Goal: Transaction & Acquisition: Purchase product/service

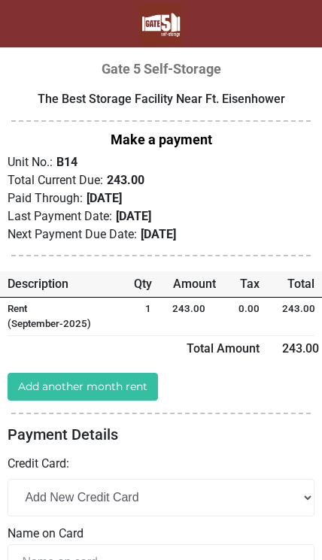
click at [116, 389] on link "Add another month rent" at bounding box center [83, 387] width 150 height 28
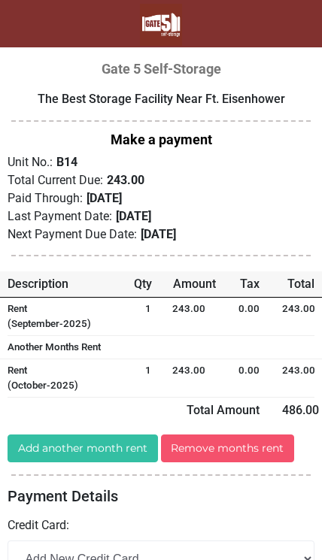
click at [222, 447] on link "Remove months rent" at bounding box center [228, 449] width 134 height 28
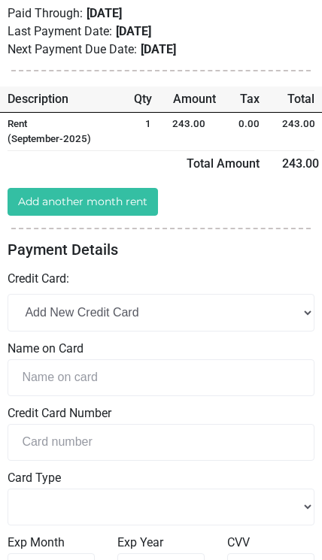
scroll to position [186, 0]
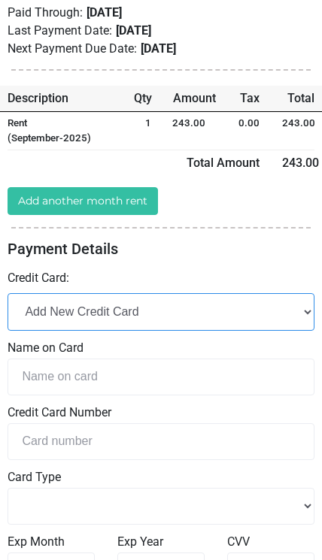
click at [211, 318] on select "Add New Credit Card" at bounding box center [161, 311] width 307 height 37
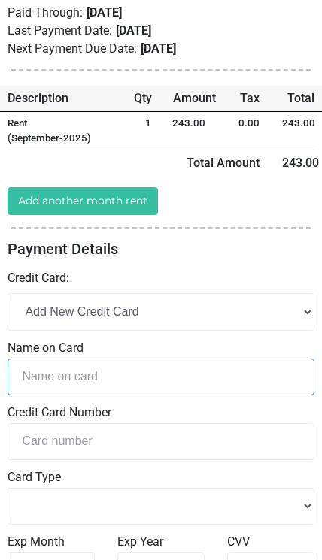
click at [143, 380] on input "text" at bounding box center [161, 377] width 307 height 37
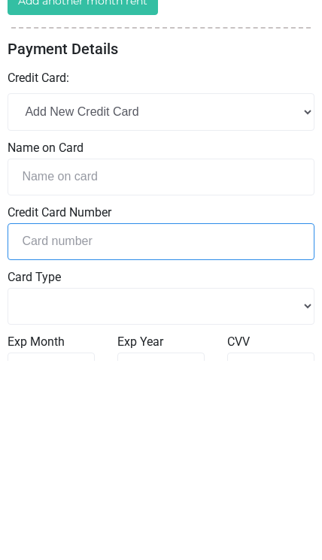
select select
type input "[CREDIT_CARD_NUMBER]"
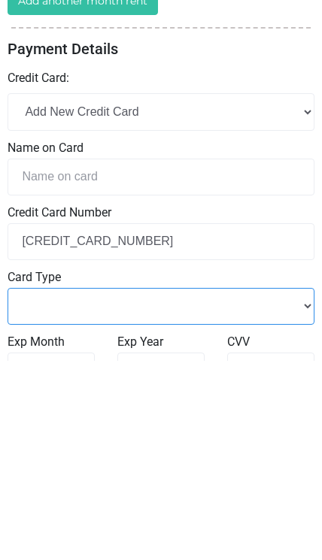
select select "Master Card"
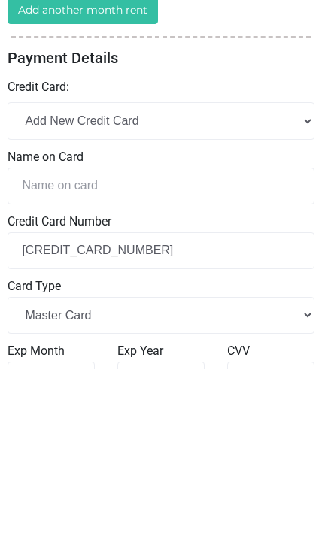
type input "Q"
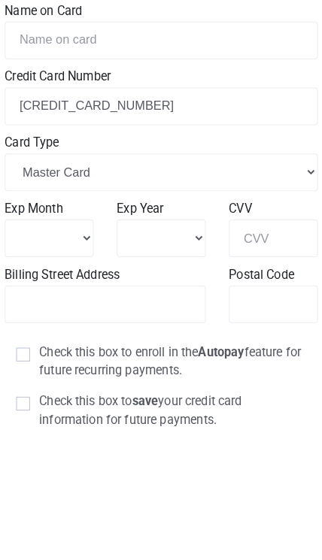
scroll to position [386, 2]
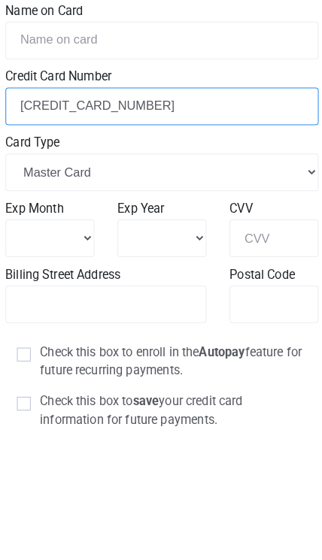
click at [166, 223] on input "[CREDIT_CARD_NUMBER]" at bounding box center [158, 241] width 307 height 37
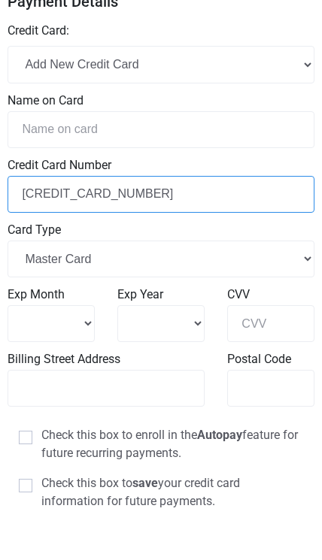
select select
type input "544544692478541"
select select
type input "54454469247854"
select select
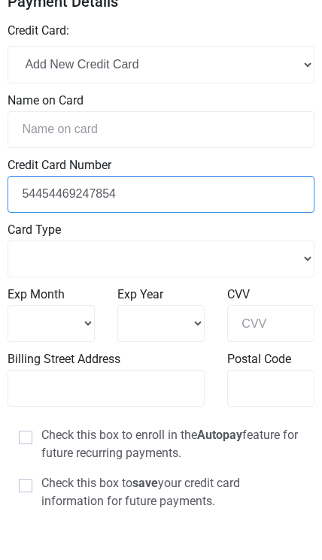
type input "5445446924785"
select select
type input "544544692478"
select select
type input "54454469247"
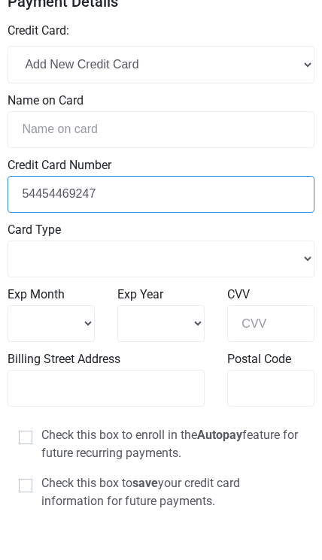
select select
type input "5445446924"
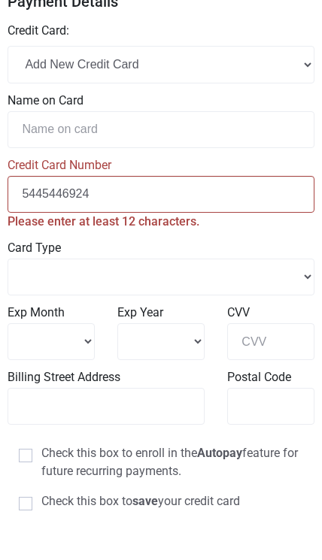
select select
type input "544544692"
select select
type input "5445446"
select select
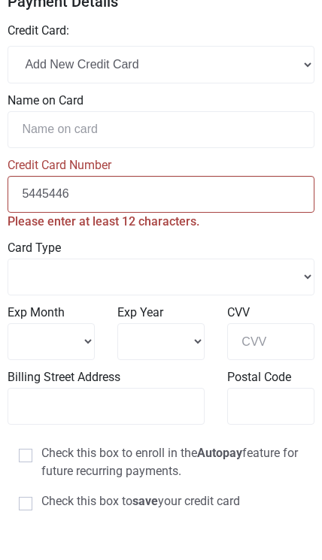
type input "544544"
select select
type input "54454"
select select
type input "5445"
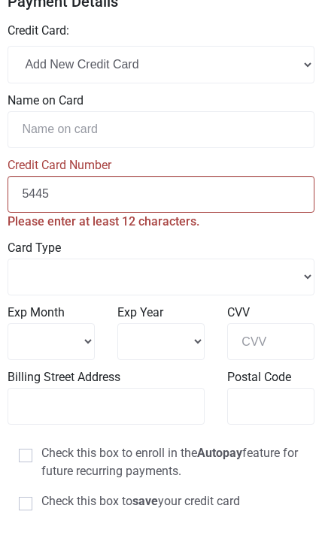
select select
type input "544"
select select
type input "54"
select select
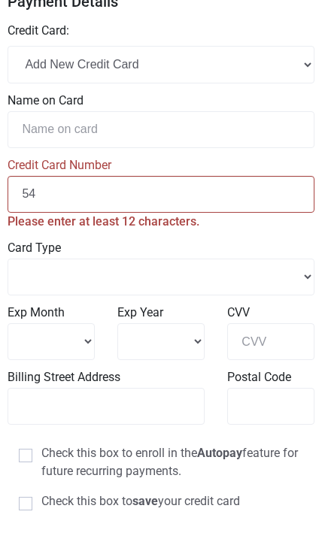
type input "5"
select select
click at [86, 223] on input "tel" at bounding box center [161, 241] width 307 height 37
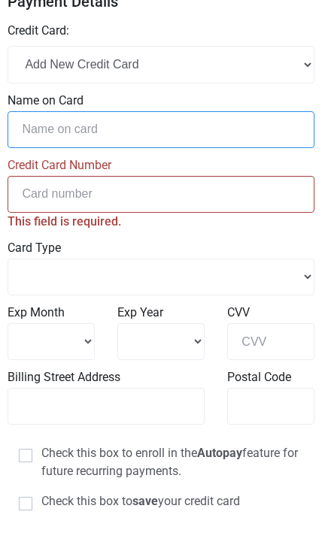
click at [239, 159] on input "text" at bounding box center [161, 177] width 307 height 37
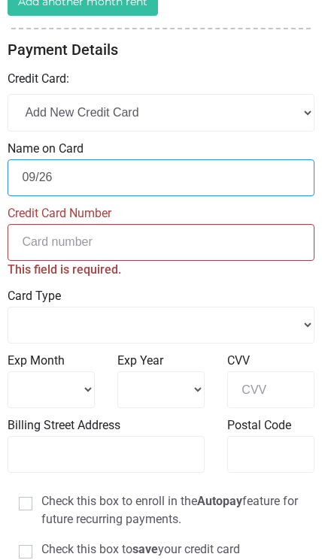
click at [162, 181] on input "09/26" at bounding box center [161, 177] width 307 height 37
type input "0"
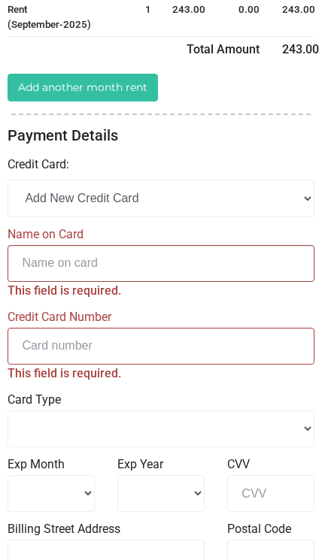
scroll to position [289, 0]
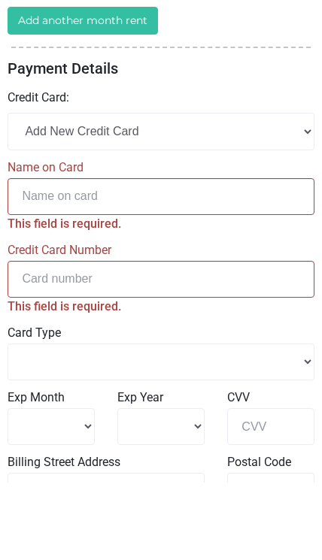
click at [135, 256] on input "text" at bounding box center [161, 274] width 307 height 37
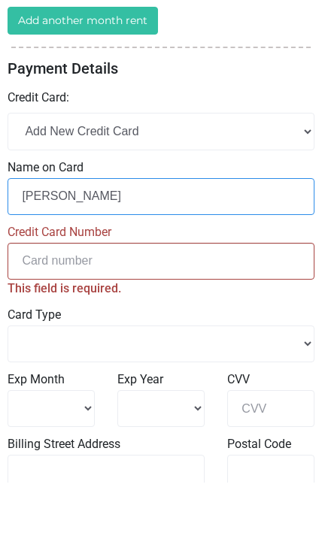
type input "[PERSON_NAME]"
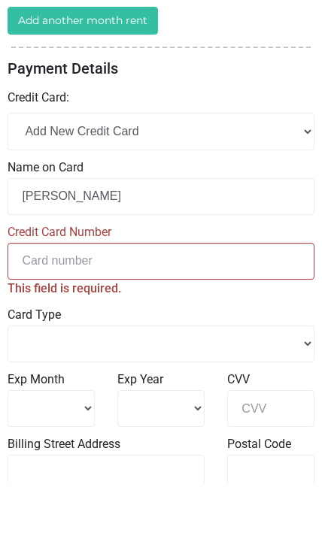
click at [206, 320] on input "tel" at bounding box center [161, 338] width 307 height 37
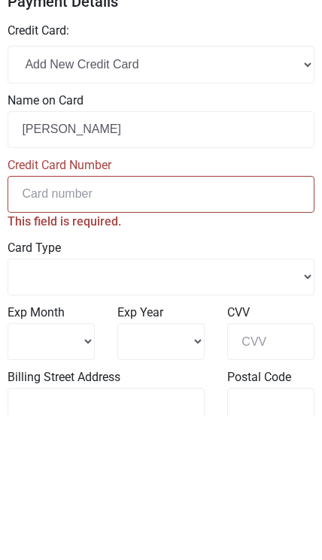
select select
type input "5"
select select
type input "55"
select select
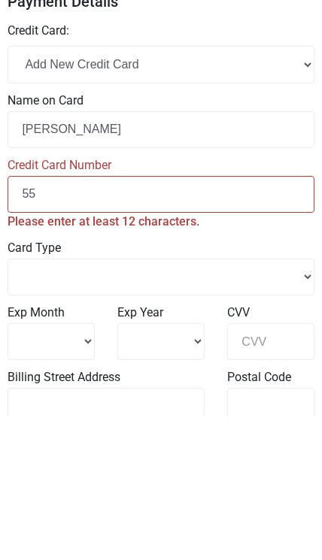
type input "552"
select select
type input "5523"
select select
type input "55234"
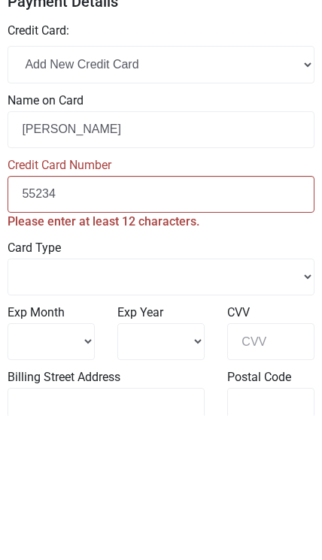
select select
type input "552342"
select select
type input "5523425"
select select
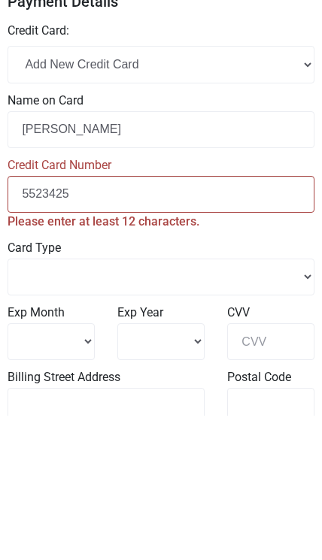
type input "55234258"
select select
type input "552342588"
select select
type input "5523425888"
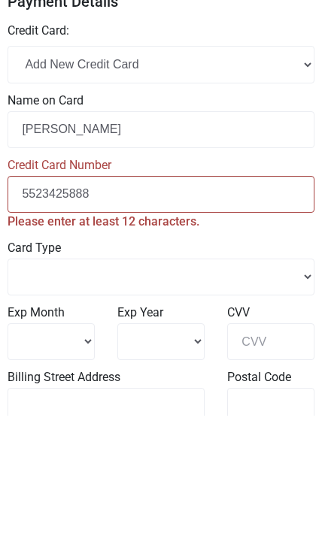
select select
type input "552342588"
select select
type input "55234258"
select select
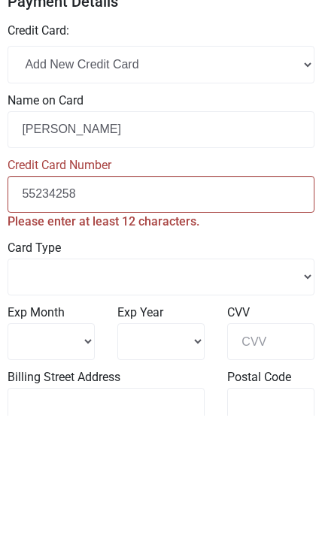
type input "552342584"
select select
type input "5523425840"
select select
type input "55234258406"
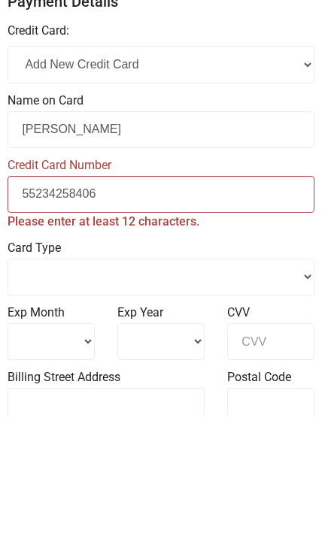
select select
type input "552342584069"
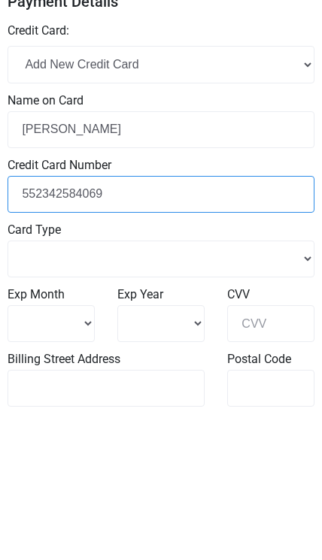
select select
type input "5523425840697"
select select
type input "55234258406976"
select select
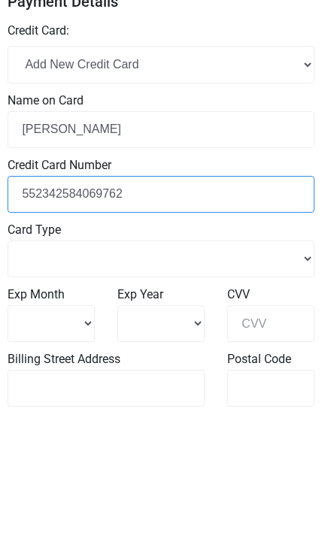
type input "552342584069762"
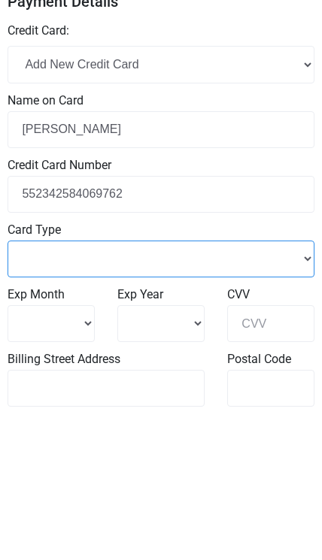
click at [301, 385] on select "Master Card Visa American Express" at bounding box center [161, 403] width 307 height 37
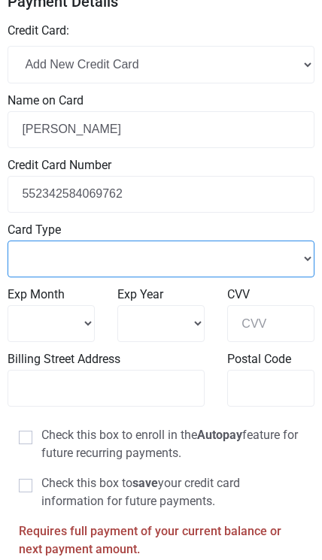
select select "Master Card"
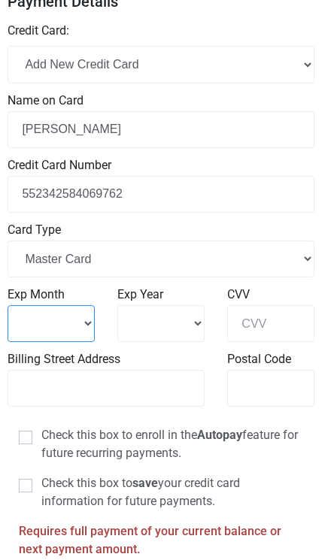
click at [88, 323] on select "1 2 3 4" at bounding box center [51, 323] width 87 height 37
select select "5"
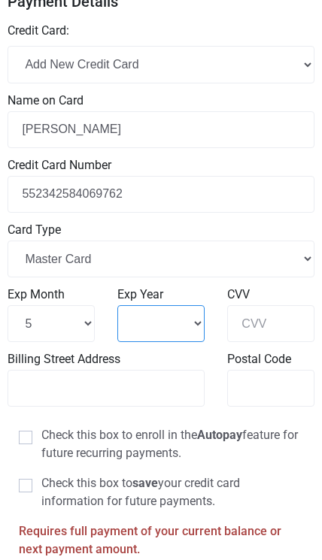
click at [202, 317] on select "2025 2026 2027 2028" at bounding box center [160, 323] width 87 height 37
select select "2030"
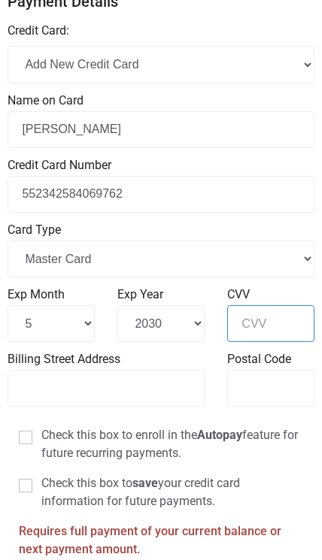
click at [270, 314] on input "CVV" at bounding box center [270, 323] width 87 height 37
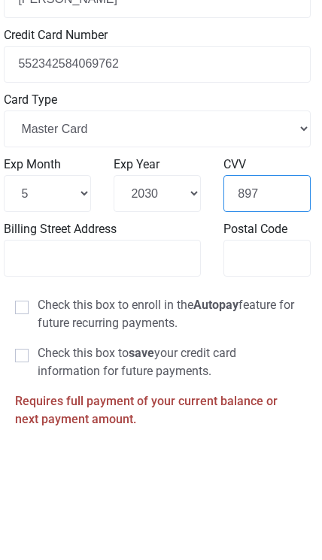
type input "897"
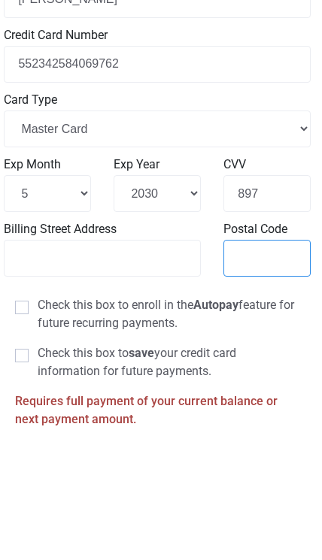
click at [249, 370] on input "Postal Code" at bounding box center [266, 388] width 87 height 37
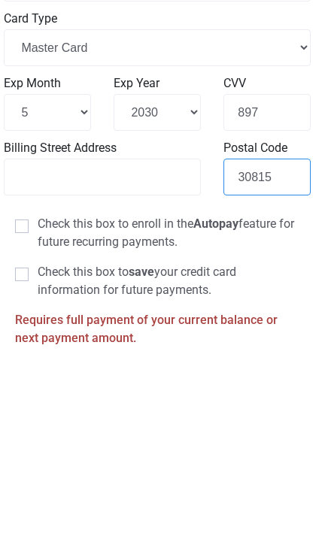
type input "30815"
click at [29, 472] on label "Check this box to save your credit card information for future payments." at bounding box center [157, 490] width 284 height 36
click at [38, 472] on input "Check this box to save your credit card information for future payments." at bounding box center [43, 477] width 10 height 10
checkbox input "true"
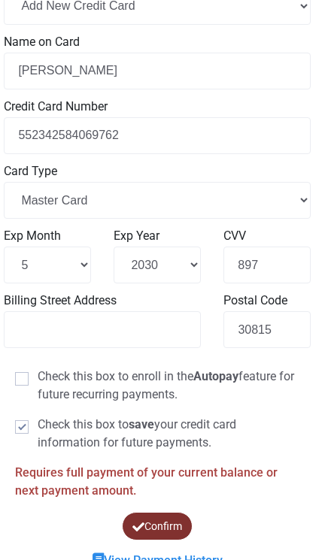
click at [171, 529] on button "Confirm" at bounding box center [157, 526] width 71 height 29
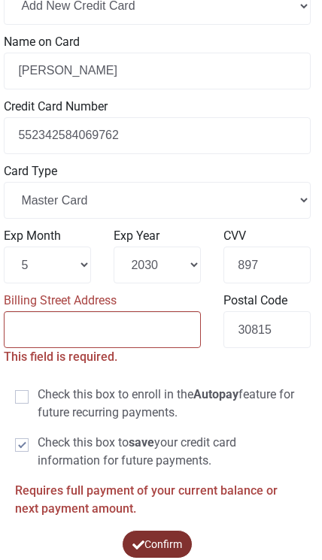
click at [140, 329] on input "Billing Street Address" at bounding box center [102, 329] width 197 height 37
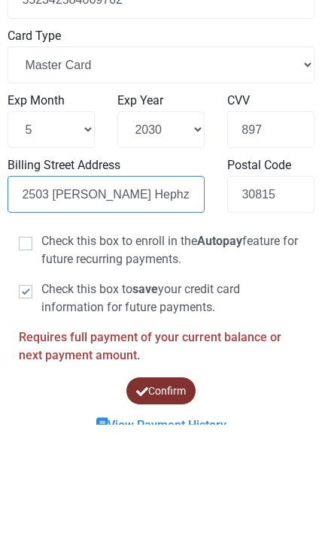
type input "2503 [PERSON_NAME] Hephzibah, Ga"
click at [160, 510] on button "Confirm" at bounding box center [161, 526] width 83 height 33
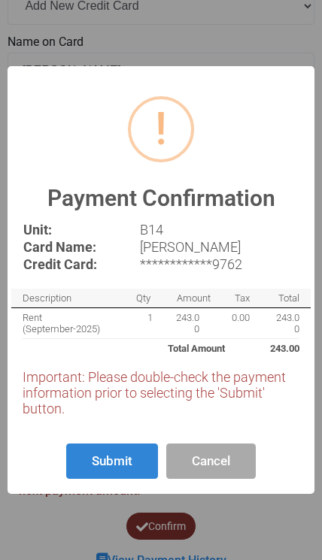
click at [111, 479] on button "Submit" at bounding box center [112, 461] width 92 height 35
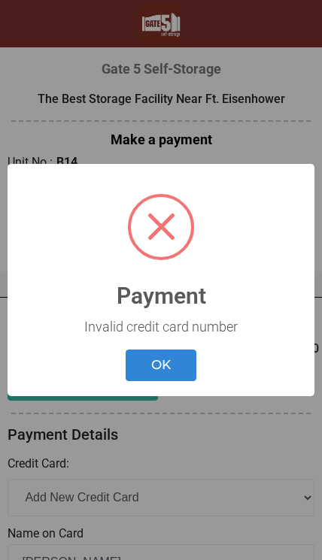
click at [178, 368] on button "OK" at bounding box center [161, 366] width 71 height 32
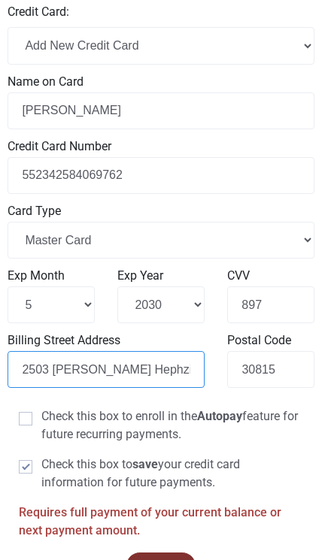
scroll to position [448, 0]
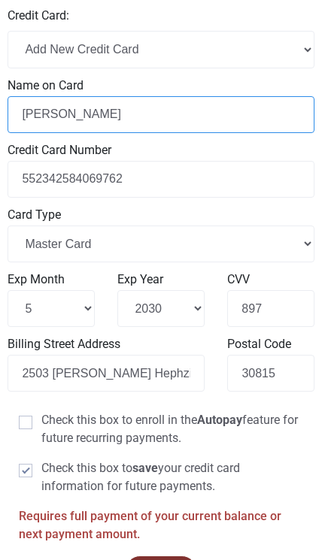
click at [71, 113] on input "[PERSON_NAME]" at bounding box center [161, 114] width 307 height 37
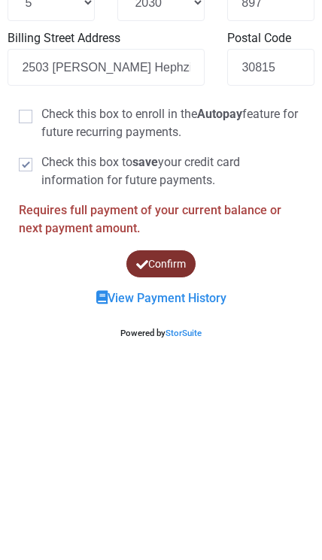
scroll to position [553, 0]
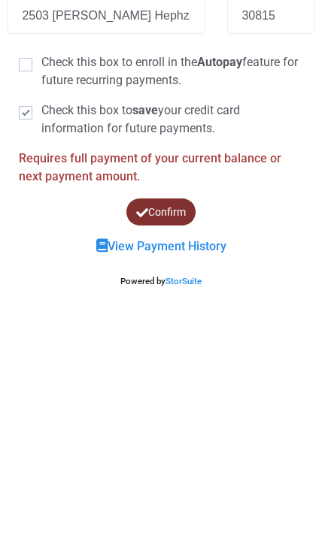
type input "[PERSON_NAME]"
click at [172, 449] on button "Confirm" at bounding box center [161, 465] width 80 height 32
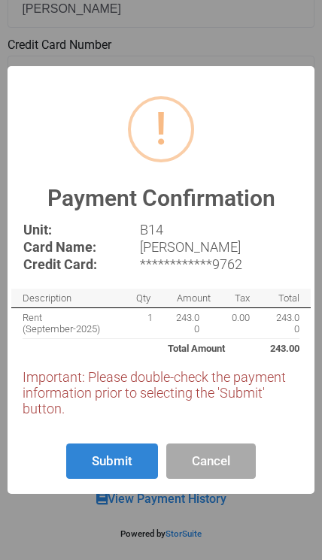
click at [130, 472] on button "Submit" at bounding box center [112, 461] width 92 height 35
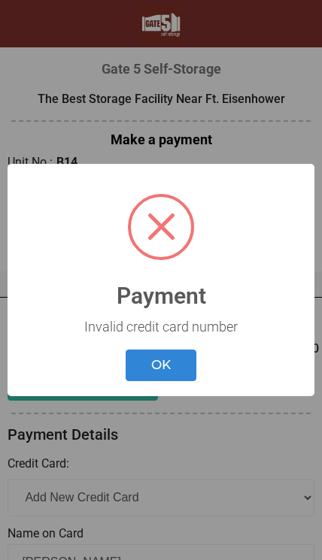
click at [170, 371] on button "OK" at bounding box center [161, 366] width 71 height 32
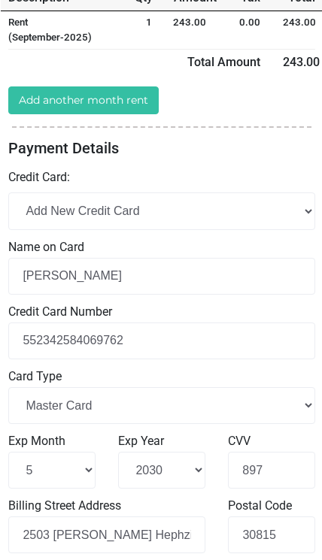
scroll to position [286, 0]
